Goal: Information Seeking & Learning: Find specific fact

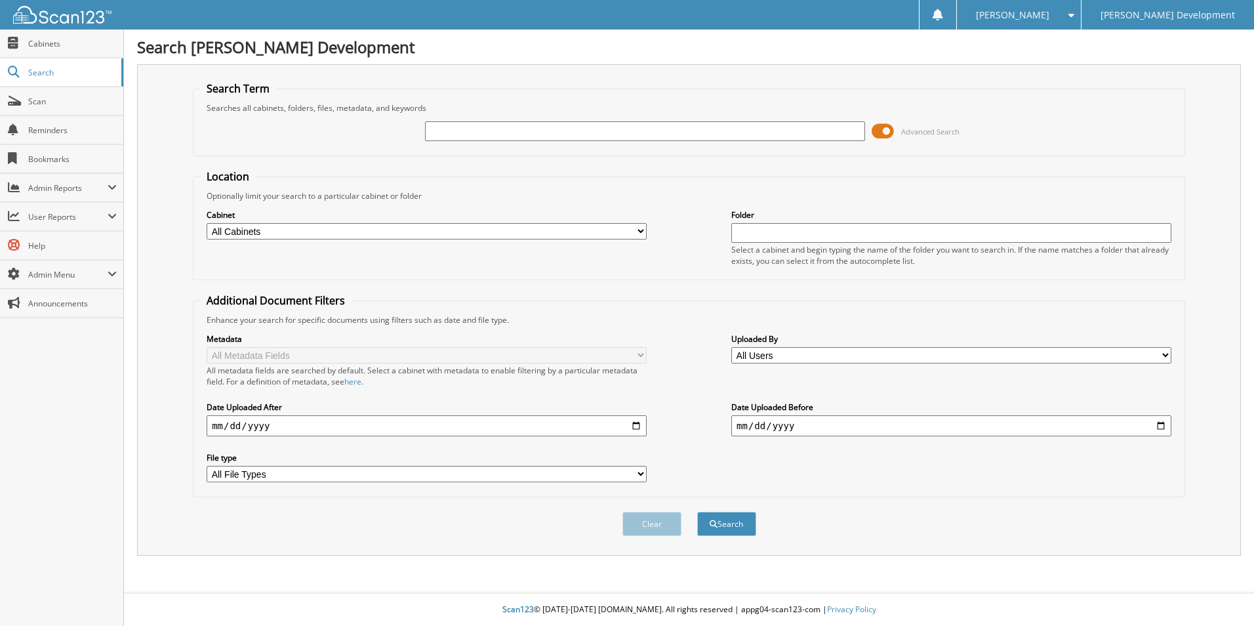
click at [495, 131] on input "text" at bounding box center [645, 131] width 440 height 20
type input "[PERSON_NAME]"
click at [697, 511] on button "Search" at bounding box center [726, 523] width 59 height 24
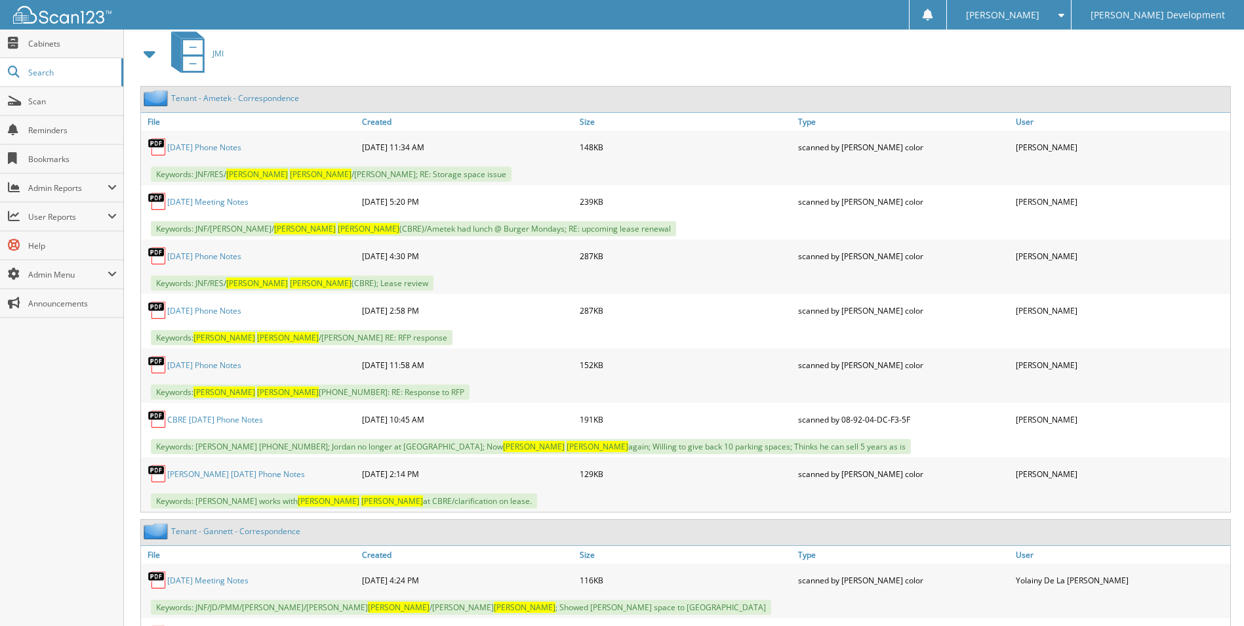
scroll to position [590, 0]
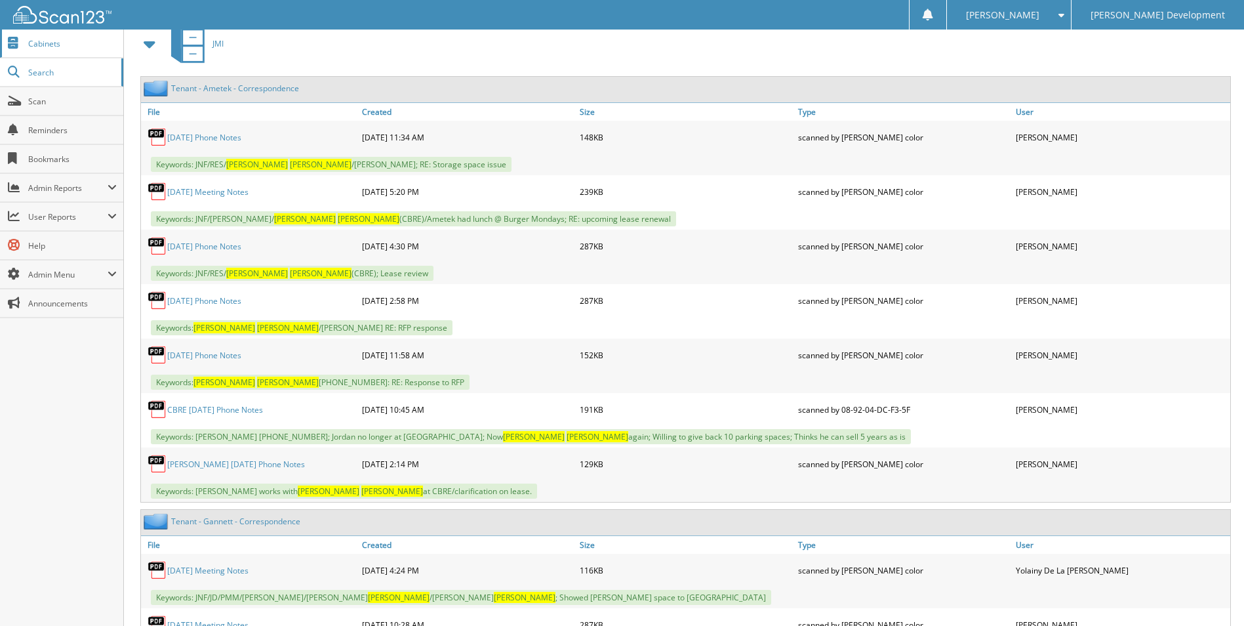
click at [14, 40] on span at bounding box center [14, 43] width 12 height 12
